Goal: Task Accomplishment & Management: Manage account settings

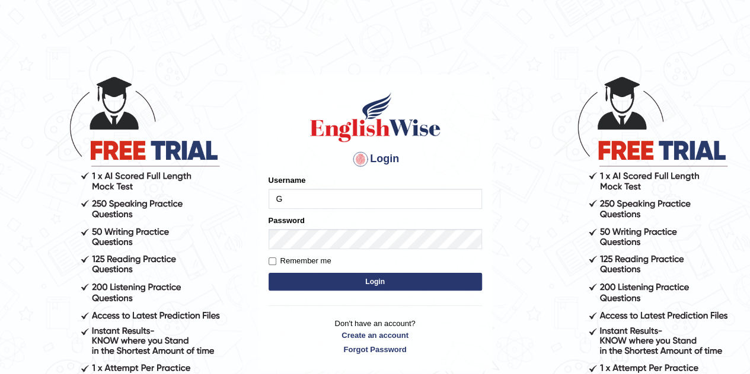
type input "Gabriel_05"
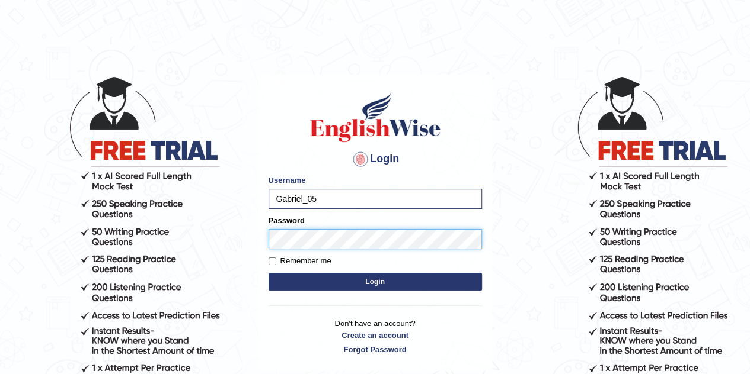
click at [268, 273] on button "Login" at bounding box center [374, 282] width 213 height 18
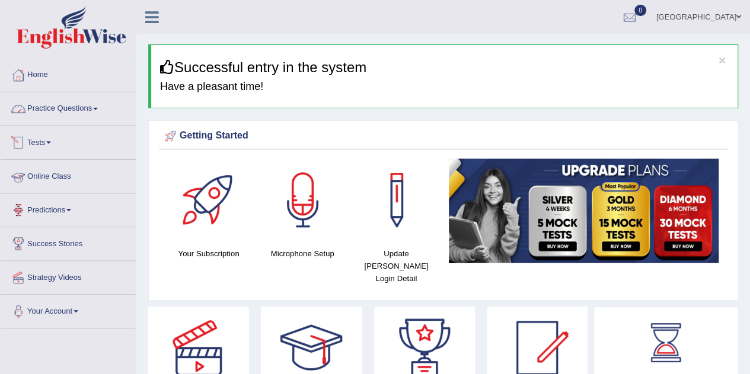
click at [78, 104] on link "Practice Questions" at bounding box center [68, 107] width 135 height 30
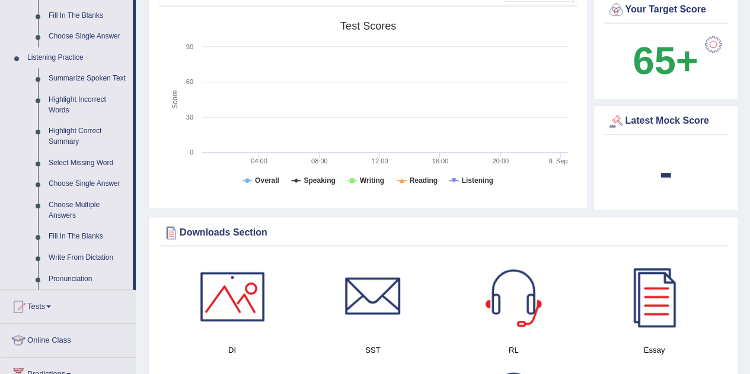
scroll to position [468, 0]
